Goal: Task Accomplishment & Management: Use online tool/utility

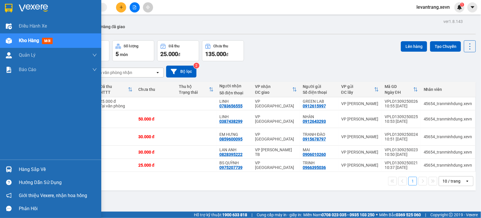
click at [22, 170] on div "Hàng sắp về" at bounding box center [58, 169] width 78 height 9
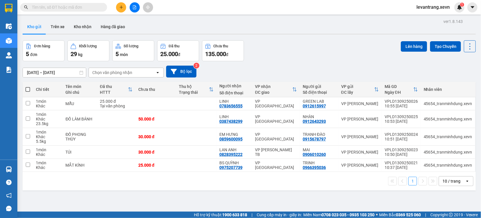
drag, startPoint x: 302, startPoint y: 202, endPoint x: 127, endPoint y: 46, distance: 234.1
click at [302, 202] on section "Kết quả tìm kiếm ( 0 ) Bộ lọc Thuộc VP này No Data levantrang.xevn 1 Điều hành …" at bounding box center [240, 109] width 481 height 218
click at [81, 27] on button "Kho nhận" at bounding box center [82, 27] width 27 height 14
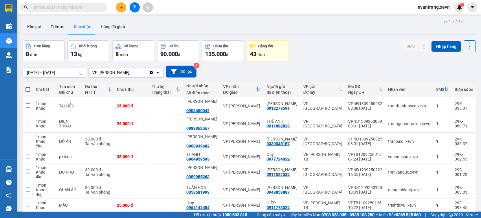
click at [59, 6] on input "text" at bounding box center [66, 7] width 68 height 6
click at [36, 29] on button "Kho gửi" at bounding box center [34, 27] width 23 height 14
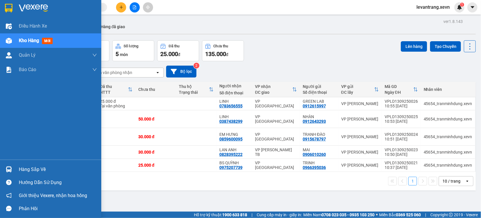
click at [14, 165] on div "Hàng sắp về" at bounding box center [50, 168] width 101 height 13
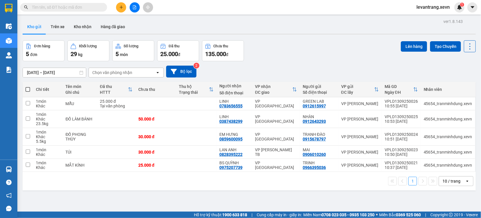
click at [254, 67] on section "Kết quả tìm kiếm ( 0 ) Bộ lọc Thuộc VP này No Data levantrang.xevn 1 Điều hành …" at bounding box center [240, 109] width 481 height 218
click at [117, 76] on div "Chọn văn phòng nhận" at bounding box center [122, 72] width 67 height 9
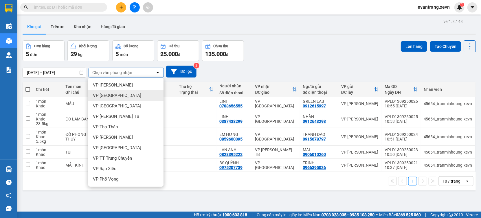
click at [115, 95] on span "VP Ninh Bình" at bounding box center [117, 95] width 48 height 6
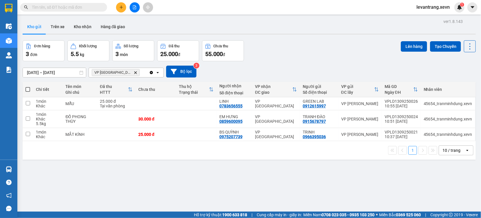
click at [27, 89] on span at bounding box center [27, 89] width 5 height 5
click at [28, 86] on input "checkbox" at bounding box center [28, 86] width 0 height 0
checkbox input "true"
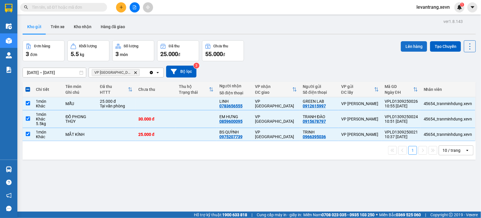
click at [409, 44] on button "Lên hàng" at bounding box center [414, 46] width 26 height 10
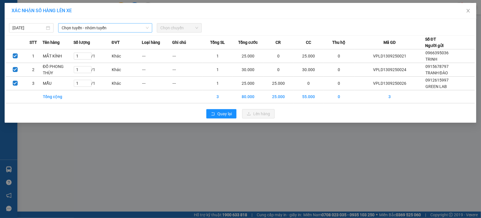
click at [112, 28] on span "Chọn tuyến - nhóm tuyến" at bounding box center [105, 27] width 87 height 9
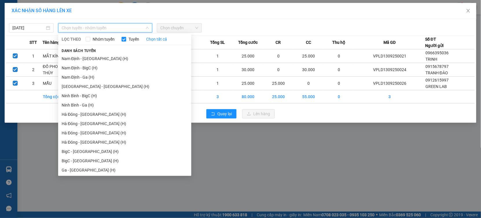
scroll to position [714, 0]
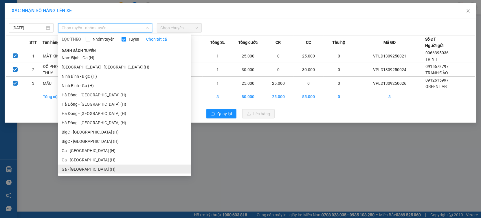
click at [91, 169] on li "Ga - Ninh Bình (H)" at bounding box center [124, 168] width 133 height 9
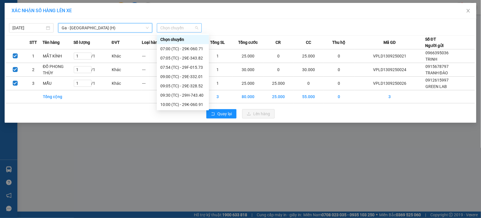
click at [165, 28] on span "Chọn chuyến" at bounding box center [179, 27] width 38 height 9
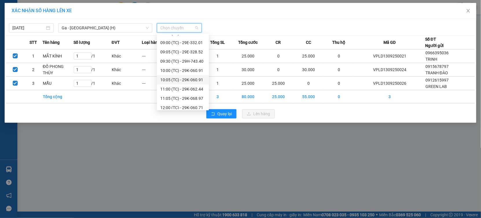
scroll to position [46, 0]
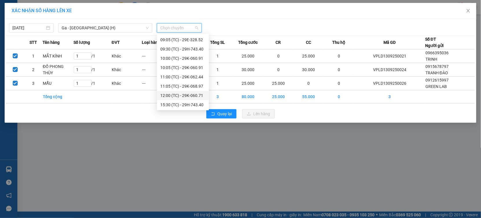
click at [188, 93] on div "12:00 (TC) - 29K-060.71" at bounding box center [182, 95] width 45 height 6
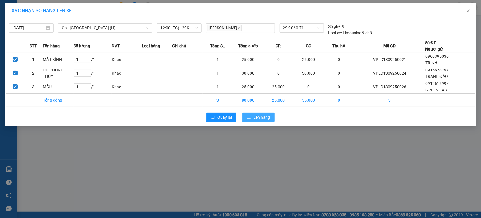
click at [251, 117] on icon "upload" at bounding box center [249, 117] width 4 height 4
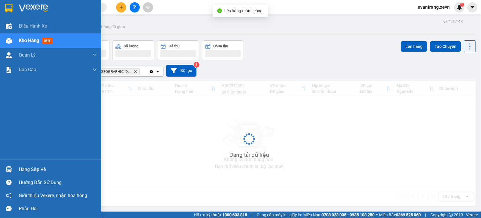
click at [14, 171] on div "Hàng sắp về" at bounding box center [50, 168] width 101 height 13
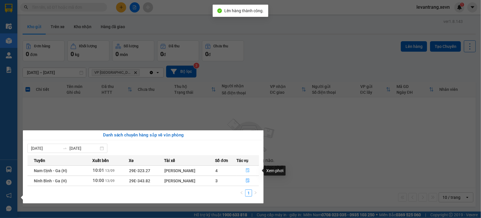
click at [250, 171] on button "button" at bounding box center [248, 170] width 22 height 9
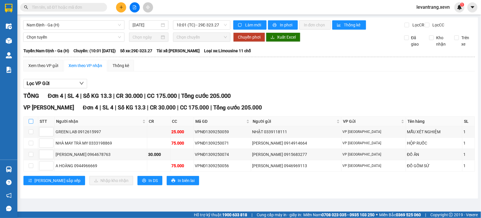
click at [30, 123] on input "checkbox" at bounding box center [31, 121] width 5 height 5
checkbox input "true"
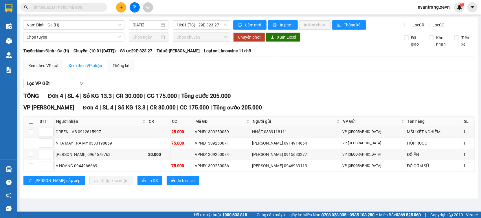
checkbox input "true"
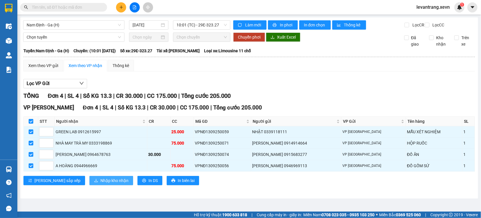
click at [101, 183] on span "Nhập kho nhận" at bounding box center [115, 180] width 28 height 6
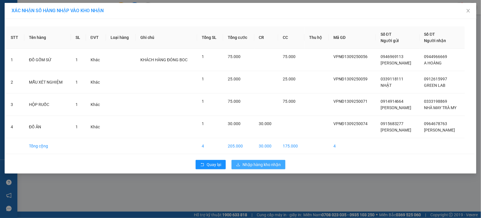
click at [243, 163] on span "Nhập hàng kho nhận" at bounding box center [262, 164] width 38 height 6
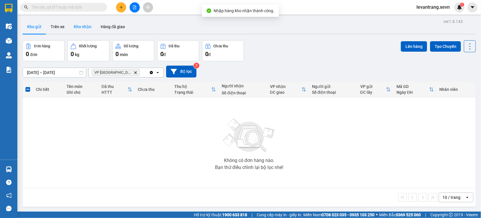
click at [79, 28] on button "Kho nhận" at bounding box center [82, 27] width 27 height 14
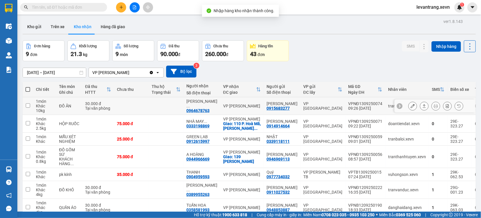
click at [233, 105] on div "VP Lê Duẩn" at bounding box center [242, 105] width 38 height 5
checkbox input "true"
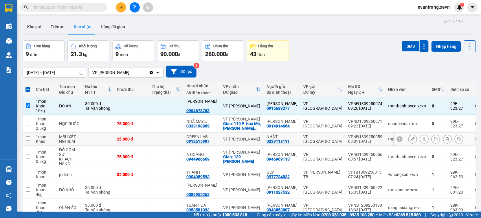
click at [237, 140] on div "VP Lê Duẩn" at bounding box center [242, 138] width 38 height 5
checkbox input "true"
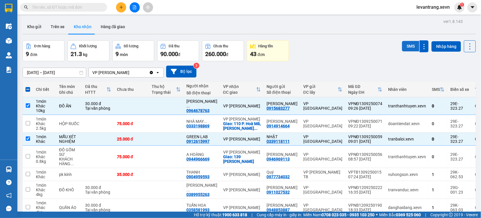
click at [402, 44] on button "SMS" at bounding box center [410, 46] width 17 height 10
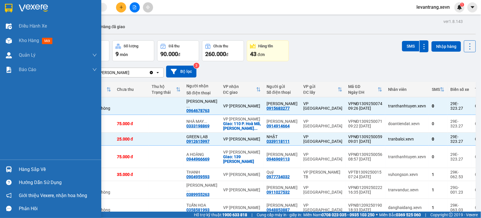
click at [9, 166] on div at bounding box center [9, 169] width 10 height 10
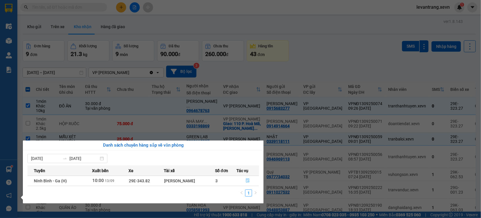
click at [246, 180] on icon "file-done" at bounding box center [248, 180] width 4 height 4
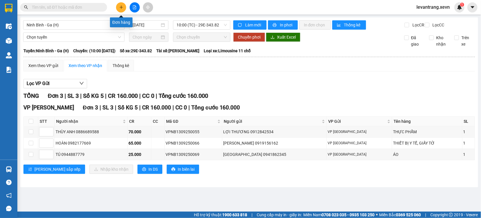
click at [121, 8] on icon "plus" at bounding box center [121, 7] width 4 height 4
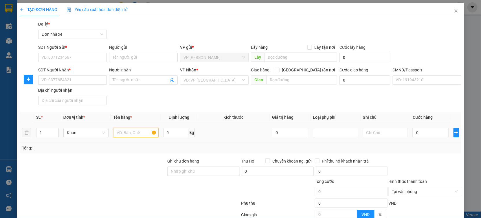
click at [132, 131] on input "text" at bounding box center [135, 132] width 45 height 9
type input "QUẦN ÁO"
click at [176, 131] on input "0" at bounding box center [176, 132] width 26 height 9
type input "15"
click at [422, 129] on input "0" at bounding box center [431, 132] width 36 height 9
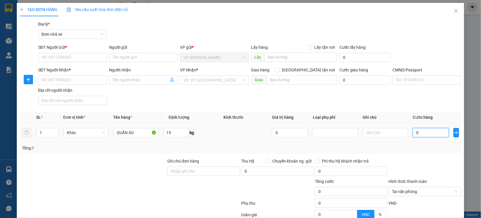
type input "004"
type input "4"
type input "0.040"
type input "40"
click at [71, 58] on input "SĐT Người Gửi *" at bounding box center [72, 57] width 69 height 9
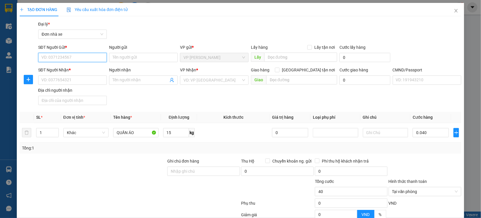
type input "40.000"
type input "0975590638"
click at [74, 67] on div "0975590638 - HÙNG" at bounding box center [71, 69] width 61 height 6
type input "HÙNG"
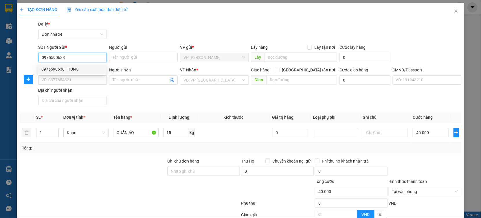
type input "0984413368"
type input "HOÀ"
type input "CHỊ HÒA"
type input "0975590638"
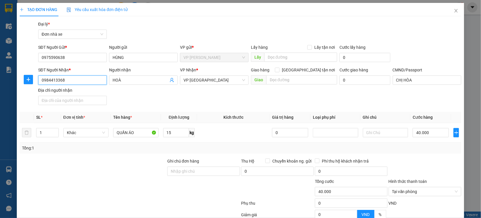
click at [69, 77] on input "0984413368" at bounding box center [72, 79] width 69 height 9
type input "0859600095"
click at [72, 92] on div "0859600095 - EM HƯNG" at bounding box center [73, 91] width 65 height 6
type input "EM HƯNG"
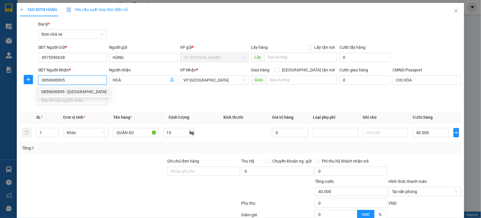
type input "037095009522 NGUYỄN VĂN HƯNG"
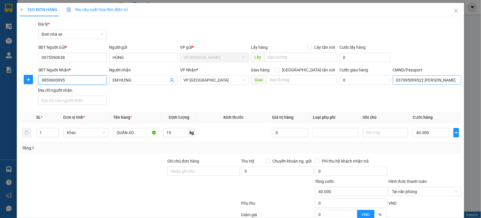
type input "0859600095"
click at [393, 78] on input "037095009522 NGUYỄN VĂN HƯNG" at bounding box center [427, 79] width 69 height 9
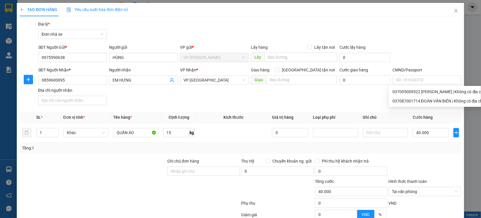
click at [460, 48] on div "TẠO ĐƠN HÀNG Yêu cầu xuất hóa đơn điện tử Transit Pickup Surcharge Ids Transit …" at bounding box center [240, 109] width 481 height 218
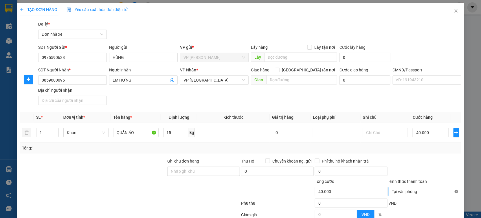
type input "40.000"
click at [434, 167] on div at bounding box center [425, 168] width 74 height 20
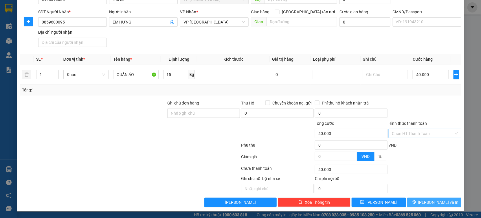
drag, startPoint x: 428, startPoint y: 200, endPoint x: 425, endPoint y: 180, distance: 20.0
click at [425, 180] on div "Transit Pickup Surcharge Ids Transit Deliver Surcharge Ids Transit Deliver Surc…" at bounding box center [241, 85] width 442 height 244
click at [137, 76] on input "QUẦN ÁO" at bounding box center [135, 74] width 45 height 9
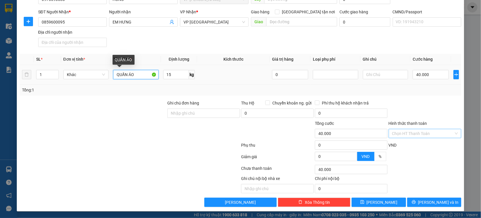
click at [137, 76] on input "QUẦN ÁO" at bounding box center [135, 74] width 45 height 9
type input "ĐỒ PHONG THỦY"
click at [130, 133] on div at bounding box center [93, 130] width 148 height 20
click at [370, 74] on input "text" at bounding box center [385, 74] width 45 height 9
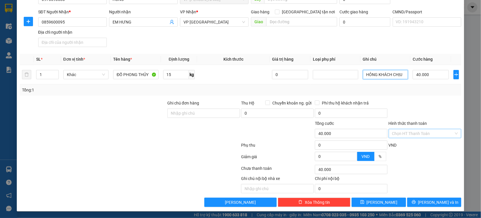
type input "HỎNG KHÁCH CHỊU"
click at [402, 94] on div "Tổng: 1" at bounding box center [241, 89] width 442 height 11
click at [432, 203] on span "Lưu và In" at bounding box center [439, 202] width 41 height 6
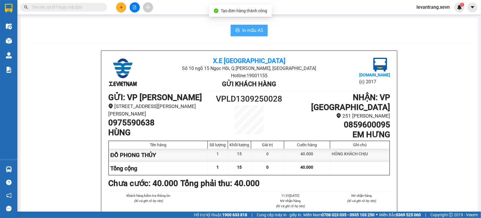
click at [258, 29] on span "In mẫu A5" at bounding box center [252, 30] width 21 height 7
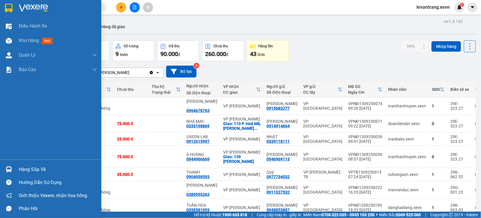
click at [22, 171] on div "Hàng sắp về" at bounding box center [58, 169] width 78 height 9
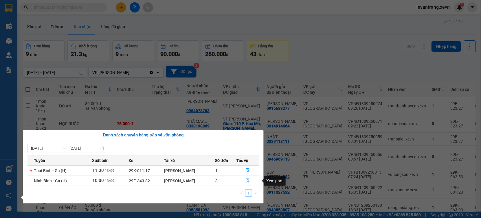
click at [245, 184] on button "button" at bounding box center [248, 180] width 22 height 9
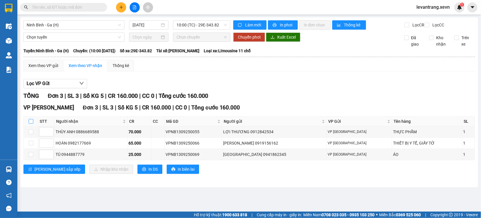
click at [30, 123] on input "checkbox" at bounding box center [31, 121] width 5 height 5
checkbox input "true"
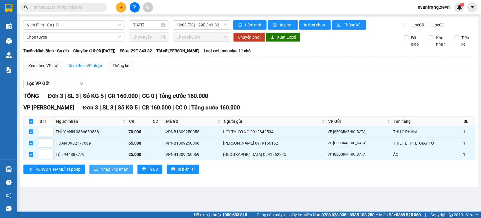
click at [89, 169] on button "Nhập kho nhận" at bounding box center [111, 168] width 44 height 9
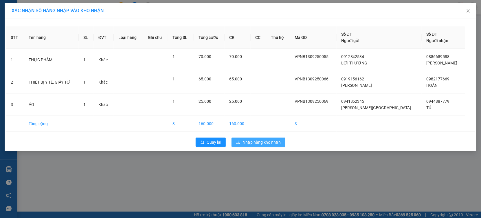
click at [246, 142] on span "Nhập hàng kho nhận" at bounding box center [262, 142] width 38 height 6
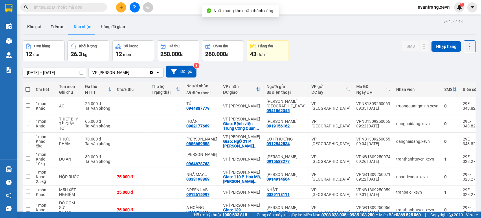
drag, startPoint x: 222, startPoint y: 96, endPoint x: 222, endPoint y: 100, distance: 4.1
click at [222, 100] on table "Chi tiết Tên món Ghi chú Đã thu HTTT Chưa thu Thu hộ Trạng thái Người nhận Số đ…" at bounding box center [264, 175] width 483 height 187
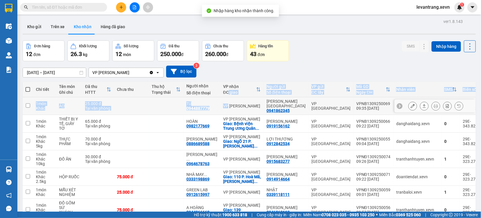
click at [223, 103] on div "VP Lê Duẩn" at bounding box center [242, 105] width 38 height 5
checkbox input "true"
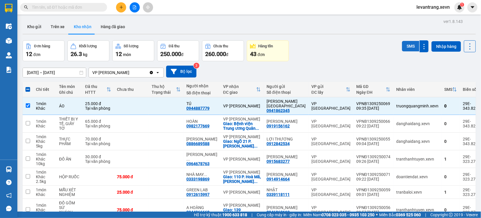
click at [406, 42] on button "SMS" at bounding box center [410, 46] width 17 height 10
click at [51, 7] on input "text" at bounding box center [66, 7] width 68 height 6
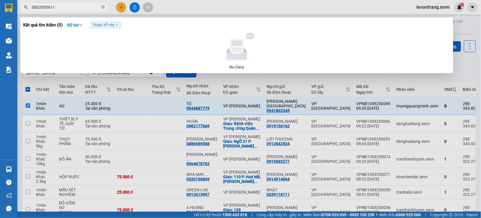
click at [59, 8] on input "0832095611" at bounding box center [66, 7] width 68 height 6
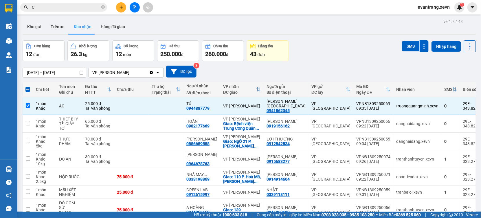
click at [63, 6] on input "C" at bounding box center [66, 7] width 68 height 6
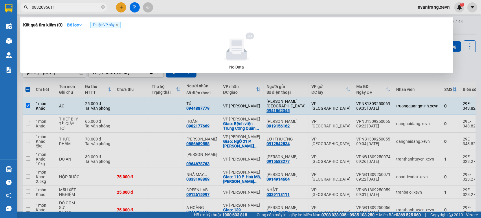
click at [63, 6] on input "0832095611" at bounding box center [66, 7] width 68 height 6
type input "0832095611"
click at [120, 6] on div at bounding box center [240, 109] width 481 height 218
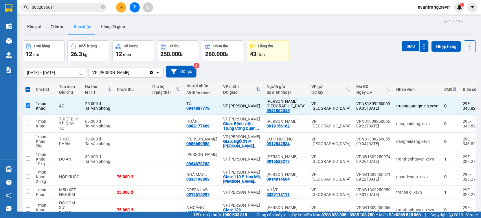
click at [120, 6] on icon "plus" at bounding box center [121, 7] width 4 height 4
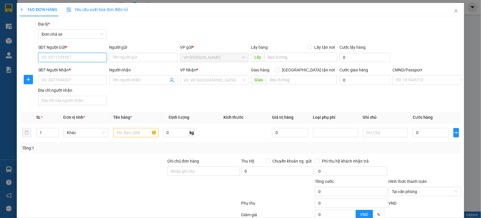
click at [65, 57] on input "SĐT Người Gửi *" at bounding box center [72, 57] width 69 height 9
paste input "0832095611"
type input "0832095611"
click at [120, 59] on input "Người gửi" at bounding box center [143, 57] width 69 height 9
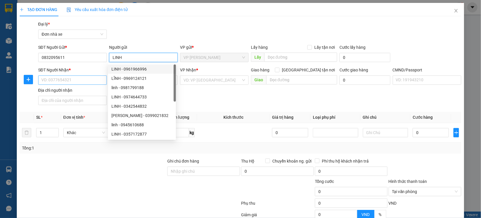
type input "LINH"
click at [69, 83] on input "SĐT Người Nhận *" at bounding box center [72, 79] width 69 height 9
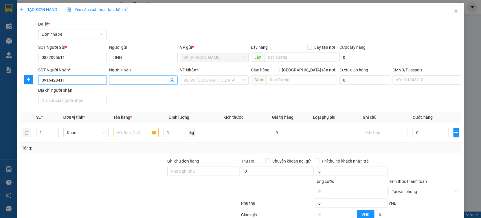
type input "0915428411"
click at [109, 78] on span at bounding box center [143, 79] width 69 height 9
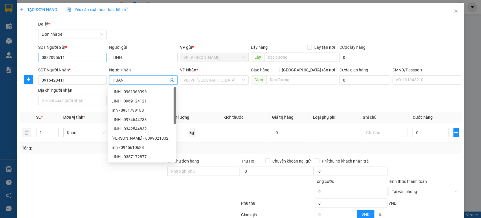
type input "HUẤN"
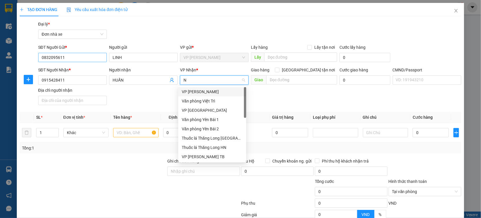
type input "ND"
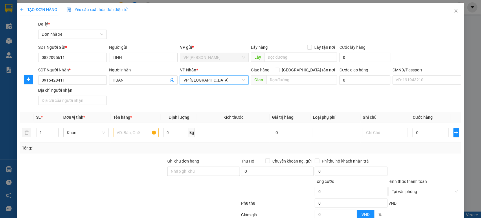
click at [134, 98] on div "SĐT Người Nhận * 0915428411 Người nhận HUẤN VP Nhận * VP Nam Định VP Nam Định G…" at bounding box center [250, 87] width 426 height 41
click at [129, 128] on input "text" at bounding box center [135, 132] width 45 height 9
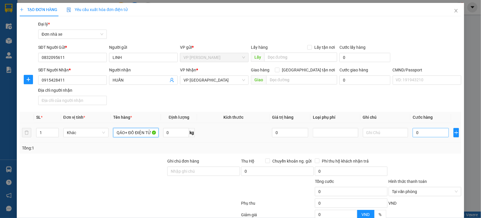
type input "QÁO+ ĐỒ ĐIỆN TỬ"
click at [424, 129] on input "0" at bounding box center [431, 132] width 36 height 9
type input "002"
type input "2"
type input "0.025"
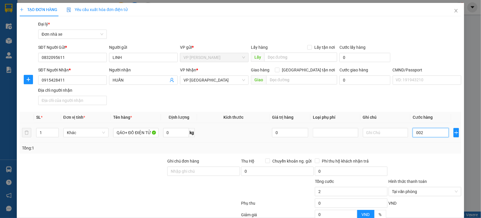
type input "25"
click at [432, 163] on div at bounding box center [425, 168] width 74 height 20
type input "25.000"
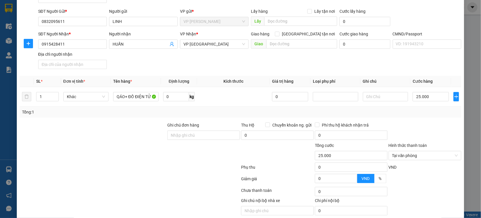
scroll to position [58, 0]
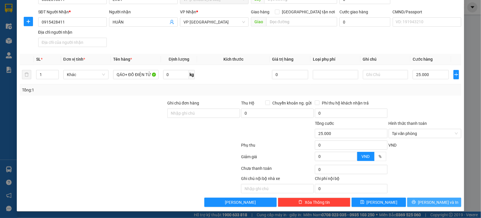
click at [426, 202] on span "Lưu và In" at bounding box center [439, 202] width 41 height 6
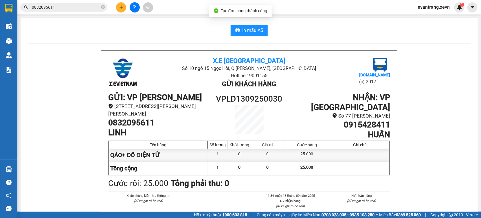
drag, startPoint x: 233, startPoint y: 216, endPoint x: 232, endPoint y: 155, distance: 61.4
click at [233, 216] on strong "1900 633 818" at bounding box center [234, 214] width 25 height 5
click at [246, 27] on span "In mẫu A5" at bounding box center [252, 30] width 21 height 7
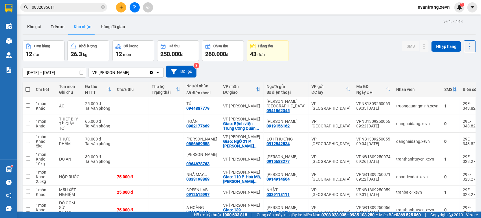
click at [62, 8] on input "0832095611" at bounding box center [66, 7] width 68 height 6
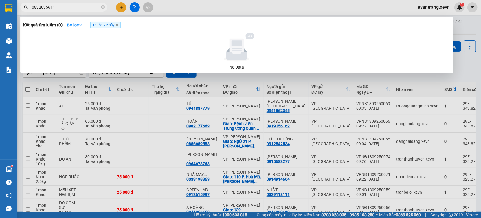
click at [62, 8] on input "0832095611" at bounding box center [66, 7] width 68 height 6
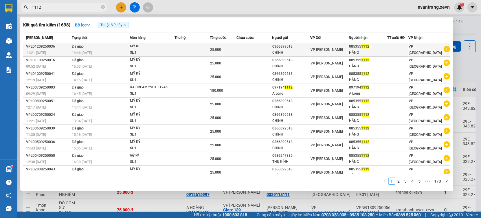
type input "1112"
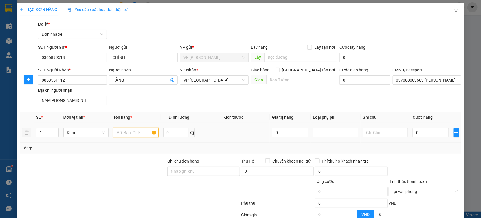
click at [123, 131] on input "text" at bounding box center [135, 132] width 45 height 9
type input "P"
type input "MỸ KÝ"
click at [425, 129] on input "0" at bounding box center [431, 132] width 36 height 9
type input "002"
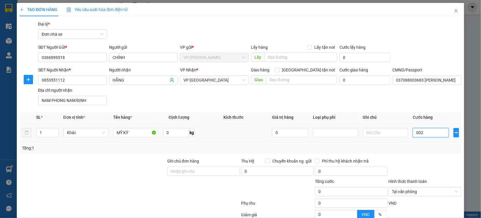
type input "2"
type input "0.025"
type input "25"
type input "25.000"
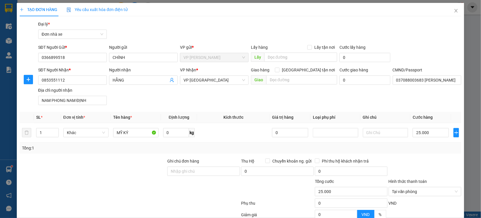
click at [406, 165] on div at bounding box center [425, 168] width 74 height 20
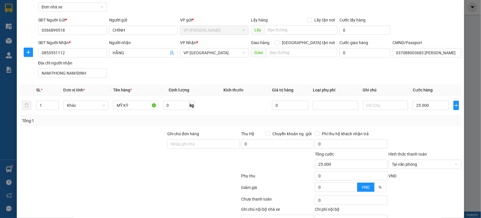
scroll to position [58, 0]
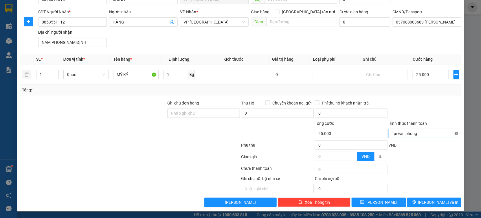
type input "25.000"
drag, startPoint x: 443, startPoint y: 119, endPoint x: 435, endPoint y: 189, distance: 70.8
click at [443, 157] on form "Ghi chú đơn hàng Thu Hộ Chuyển khoản ng. gửi 0 Phí thu hộ khách nhận trả 0 Tổng…" at bounding box center [241, 132] width 442 height 64
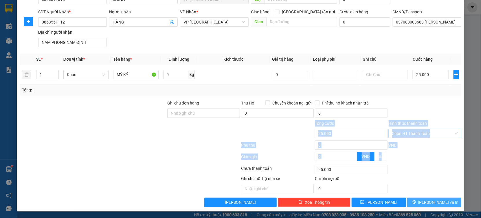
click at [430, 199] on span "Lưu và In" at bounding box center [439, 202] width 41 height 6
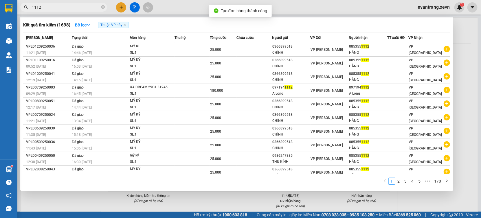
drag, startPoint x: 298, startPoint y: 202, endPoint x: 265, endPoint y: 84, distance: 122.7
click at [295, 200] on div at bounding box center [240, 109] width 481 height 218
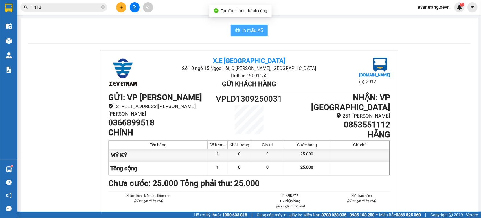
click at [245, 32] on span "In mẫu A5" at bounding box center [252, 30] width 21 height 7
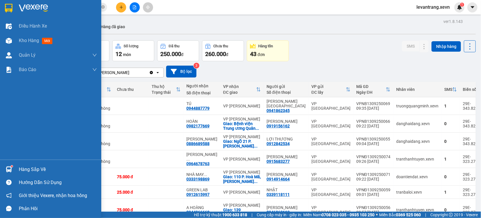
click at [10, 173] on div at bounding box center [9, 169] width 10 height 10
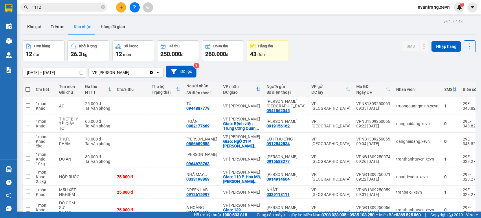
click at [301, 71] on section "Kết quả tìm kiếm ( 1698 ) Bộ lọc Thuộc VP này Mã ĐH Trạng thái Món hàng Thu hộ …" at bounding box center [240, 109] width 481 height 218
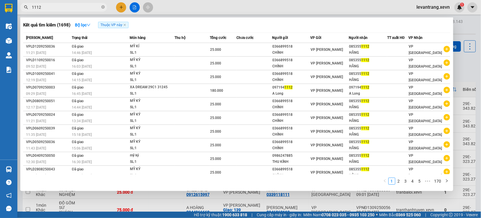
click at [58, 3] on span "1112" at bounding box center [63, 7] width 87 height 9
click at [53, 6] on input "1112" at bounding box center [66, 7] width 68 height 6
drag, startPoint x: 53, startPoint y: 6, endPoint x: 66, endPoint y: 3, distance: 12.8
click at [59, 5] on input "1112" at bounding box center [66, 7] width 68 height 6
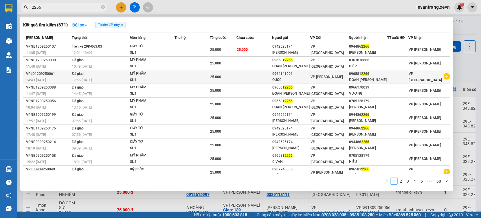
type input "2266"
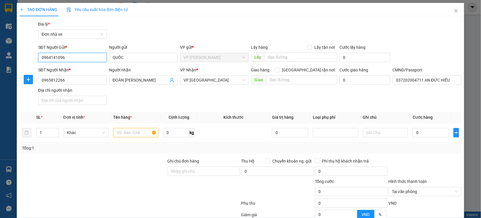
click at [71, 56] on input "0964141096" at bounding box center [72, 57] width 69 height 9
type input "0"
click at [52, 59] on input "5868" at bounding box center [72, 57] width 69 height 9
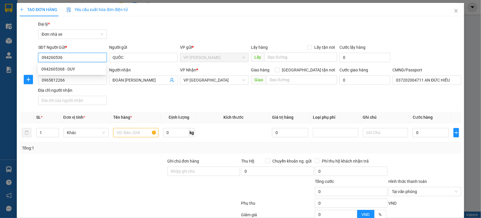
type input "0942605368"
click at [68, 73] on div "0942605368 - DUY" at bounding box center [72, 68] width 68 height 9
type input "DUY"
type input "0942605368"
click at [135, 132] on input "text" at bounding box center [135, 132] width 45 height 9
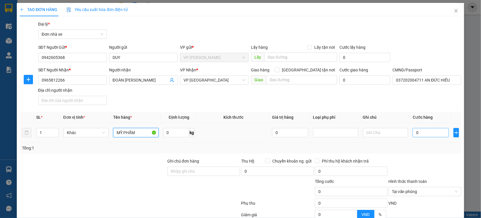
type input "MỸ PHẨM"
click at [423, 134] on input "0" at bounding box center [431, 132] width 36 height 9
type input "002"
type input "2"
type input "0.025"
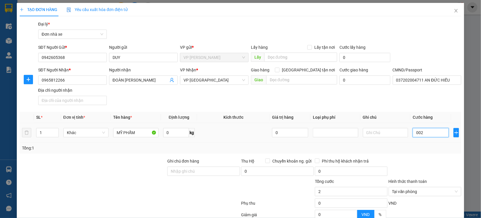
type input "25"
click at [431, 147] on div "Tổng: 1" at bounding box center [240, 148] width 437 height 6
type input "25.000"
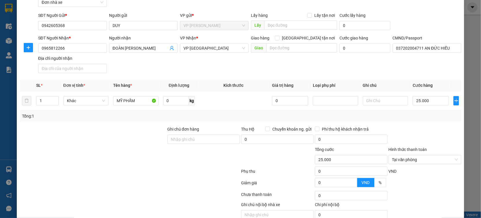
scroll to position [58, 0]
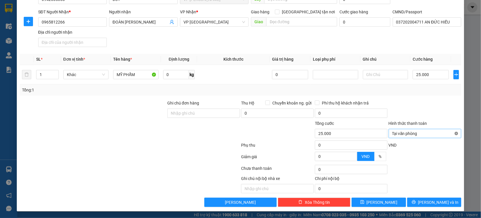
type input "25.000"
drag, startPoint x: 444, startPoint y: 119, endPoint x: 450, endPoint y: 136, distance: 17.6
click at [445, 127] on form "Ghi chú đơn hàng Thu Hộ Chuyển khoản ng. gửi 0 Phí thu hộ khách nhận trả 0 Tổng…" at bounding box center [241, 132] width 442 height 64
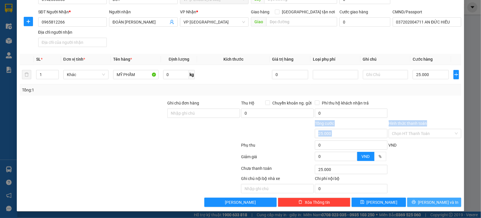
click at [423, 201] on button "Lưu và In" at bounding box center [435, 201] width 54 height 9
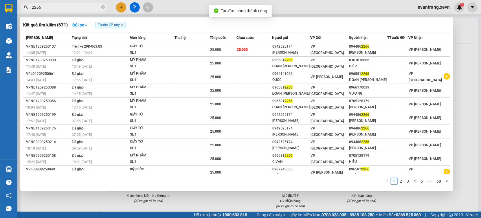
click at [216, 203] on div at bounding box center [240, 109] width 481 height 218
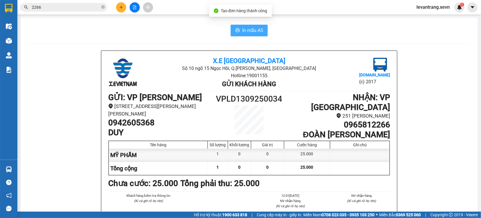
click at [245, 32] on span "In mẫu A5" at bounding box center [252, 30] width 21 height 7
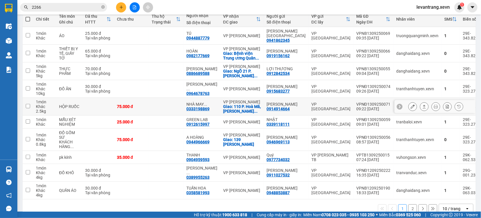
scroll to position [79, 0]
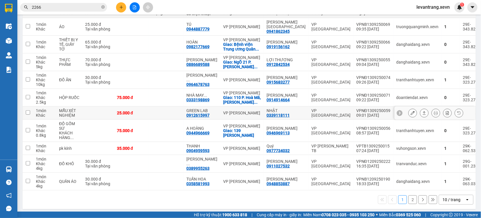
click at [191, 113] on div "0912615997" at bounding box center [198, 115] width 23 height 5
copy div "0912615997"
click at [76, 9] on input "2266" at bounding box center [66, 7] width 68 height 6
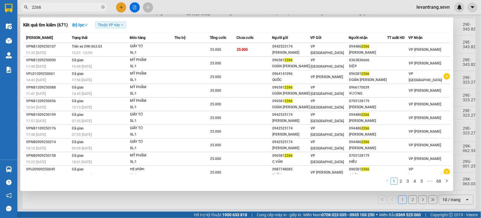
click at [76, 9] on input "2266" at bounding box center [66, 7] width 68 height 6
paste input "0912615997"
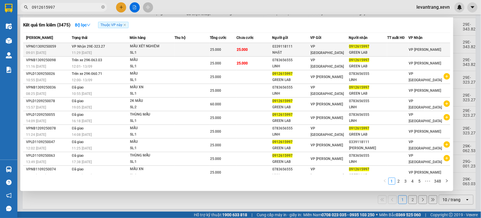
type input "0912615997"
click at [134, 45] on div "MẪU XÉT NGHIỆM" at bounding box center [151, 46] width 43 height 6
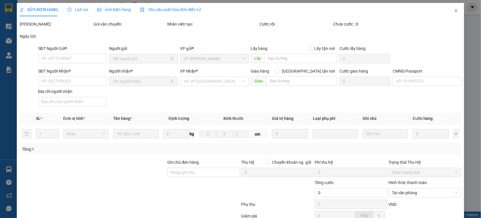
type input "0339118111"
type input "NHẬT"
type input "0912615997"
type input "GREEN LAB"
type input "1"
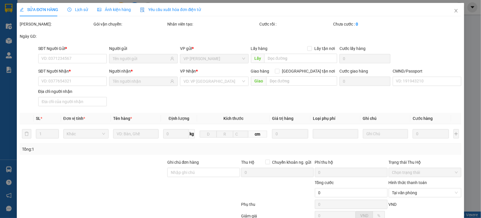
type input "25.000"
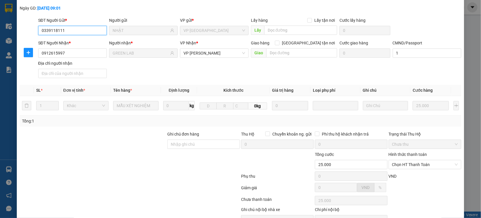
scroll to position [59, 0]
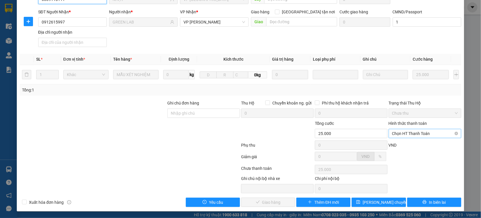
click at [405, 132] on span "Chọn HT Thanh Toán" at bounding box center [425, 133] width 66 height 9
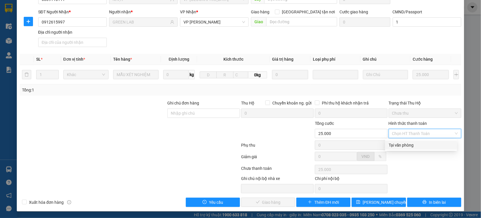
click at [397, 144] on div "Tại văn phòng" at bounding box center [421, 145] width 65 height 6
type input "0"
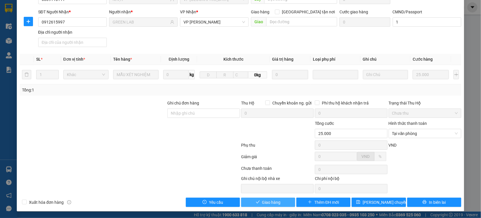
click at [270, 200] on span "Giao hàng" at bounding box center [271, 202] width 19 height 6
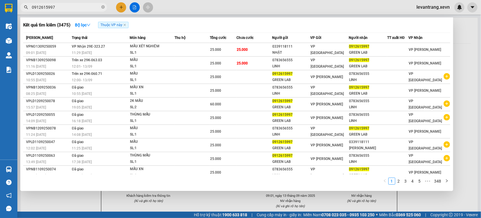
click at [62, 7] on input "0912615997" at bounding box center [66, 7] width 68 height 6
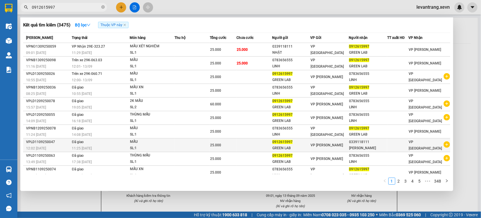
click at [445, 147] on icon "plus-circle" at bounding box center [447, 144] width 6 height 6
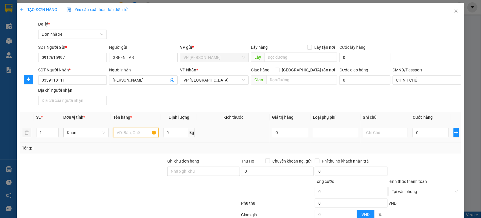
click at [134, 130] on input "text" at bounding box center [135, 132] width 45 height 9
click at [125, 136] on input "text" at bounding box center [135, 132] width 45 height 9
type input "MẪU"
click at [415, 131] on input "0" at bounding box center [431, 132] width 36 height 9
type input "002"
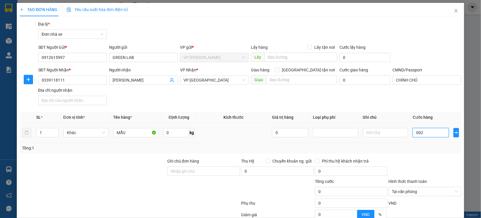
type input "2"
type input "0.025"
type input "25"
click at [410, 158] on div at bounding box center [425, 168] width 74 height 20
type input "25.000"
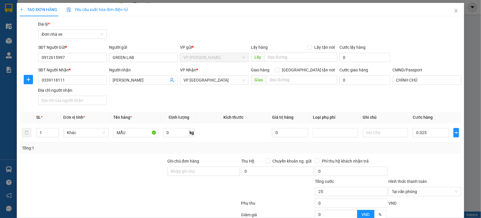
type input "25.000"
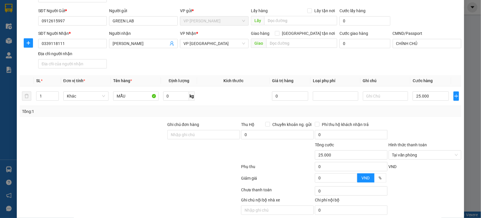
scroll to position [58, 0]
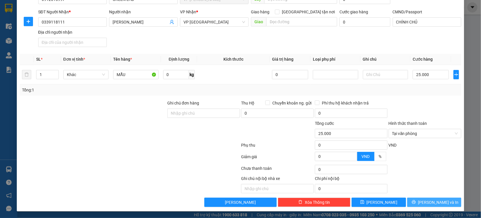
click at [427, 200] on span "Lưu và In" at bounding box center [439, 202] width 41 height 6
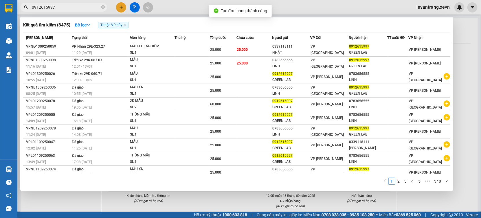
click at [247, 204] on div at bounding box center [240, 109] width 481 height 218
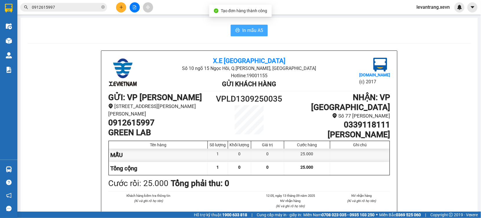
click at [244, 29] on span "In mẫu A5" at bounding box center [252, 30] width 21 height 7
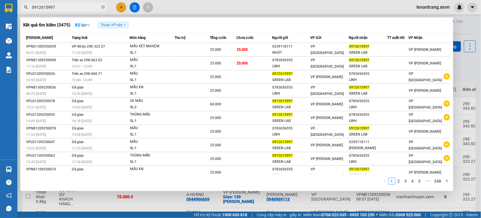
click at [67, 9] on input "0912615997" at bounding box center [66, 7] width 68 height 6
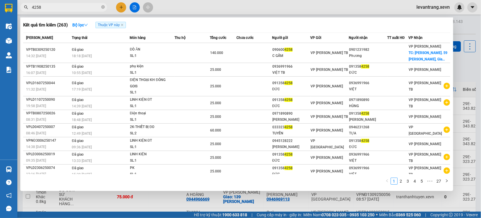
click at [93, 10] on input "4258" at bounding box center [66, 7] width 68 height 6
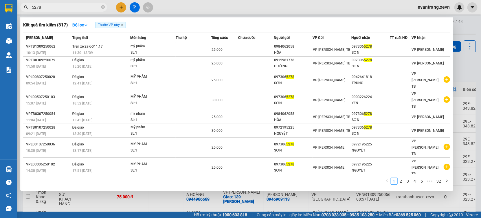
type input "5278"
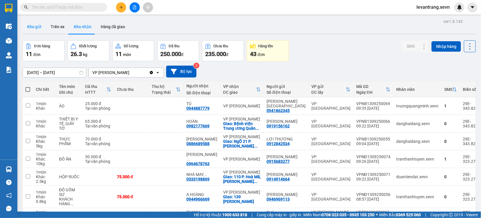
click at [30, 31] on button "Kho gửi" at bounding box center [34, 27] width 23 height 14
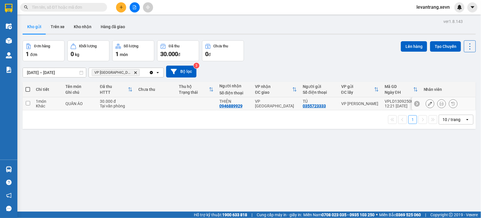
click at [326, 103] on div "TÚ 0355723333" at bounding box center [319, 103] width 33 height 9
checkbox input "true"
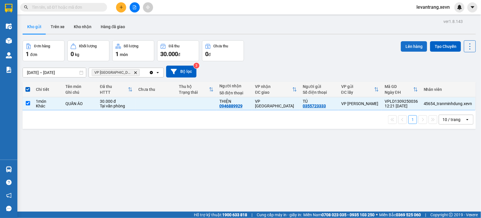
click at [404, 44] on button "Lên hàng" at bounding box center [414, 46] width 26 height 10
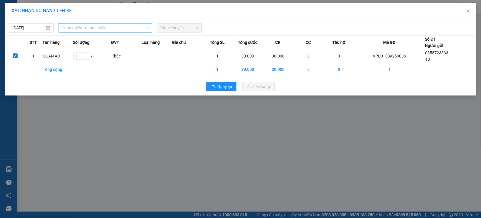
click at [115, 29] on span "Chọn tuyến - nhóm tuyến" at bounding box center [105, 27] width 87 height 9
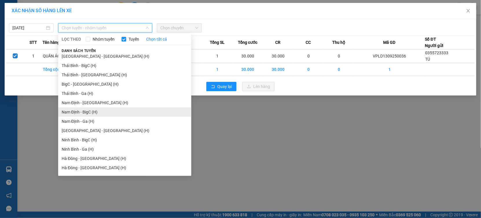
scroll to position [714, 0]
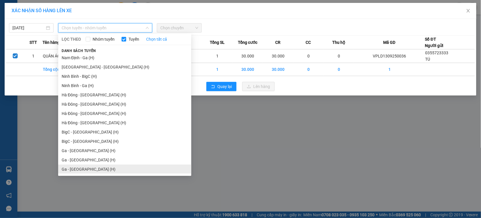
click at [83, 167] on li "Ga - Ninh Bình (H)" at bounding box center [124, 168] width 133 height 9
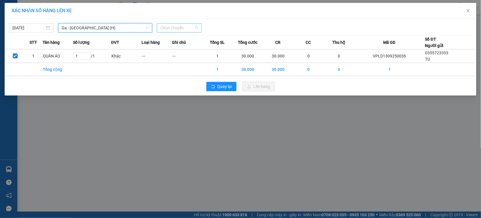
click at [176, 27] on span "Chọn chuyến" at bounding box center [179, 27] width 38 height 9
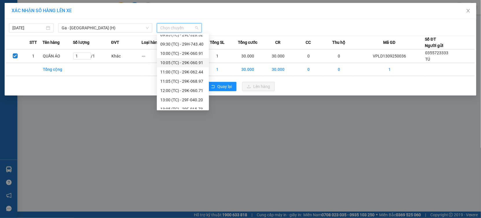
scroll to position [65, 0]
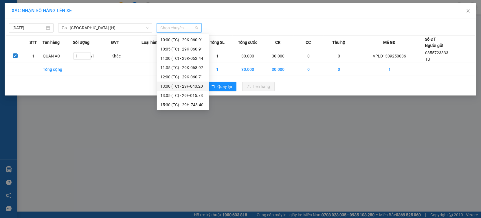
drag, startPoint x: 184, startPoint y: 92, endPoint x: 187, endPoint y: 84, distance: 8.3
click at [187, 84] on div "Chọn chuyến 07:00 (TC) - 29K-060.71 07:05 (TC) - 29E-343.82 07:54 (TC) - 29F-01…" at bounding box center [183, 39] width 52 height 139
drag, startPoint x: 187, startPoint y: 84, endPoint x: 209, endPoint y: 87, distance: 21.7
click at [187, 84] on div "13:00 (TC) - 29F-040.20" at bounding box center [182, 86] width 45 height 6
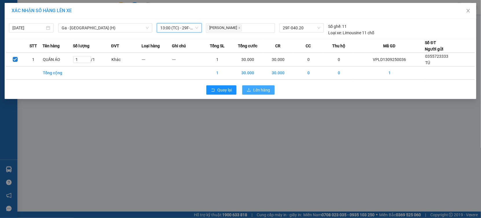
click at [265, 91] on span "Lên hàng" at bounding box center [261, 90] width 17 height 6
